Goal: Complete application form

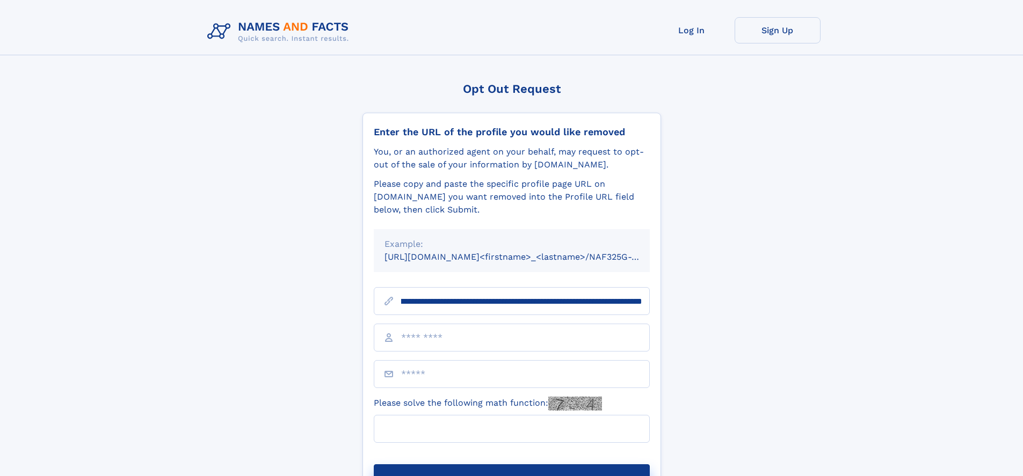
scroll to position [0, 114]
type input "**********"
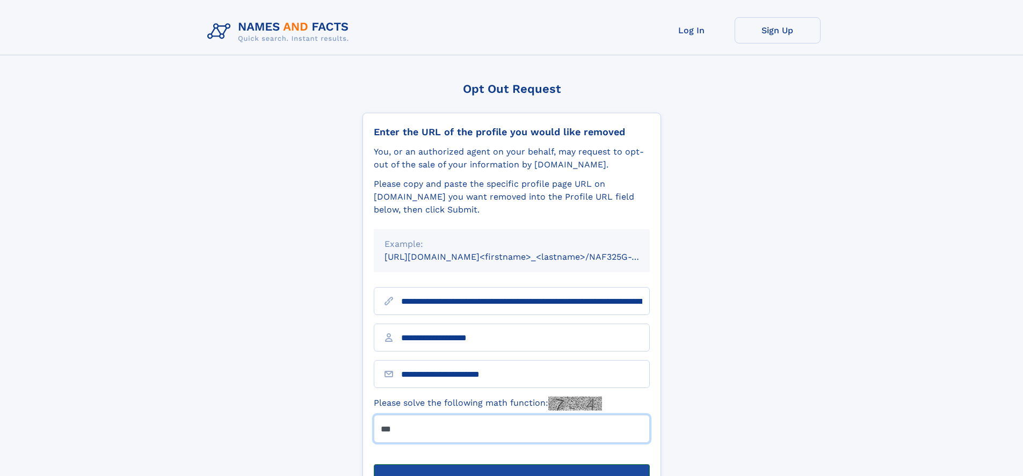
type input "***"
click at [511, 464] on button "Submit Opt Out Request" at bounding box center [512, 481] width 276 height 34
